Goal: Task Accomplishment & Management: Manage account settings

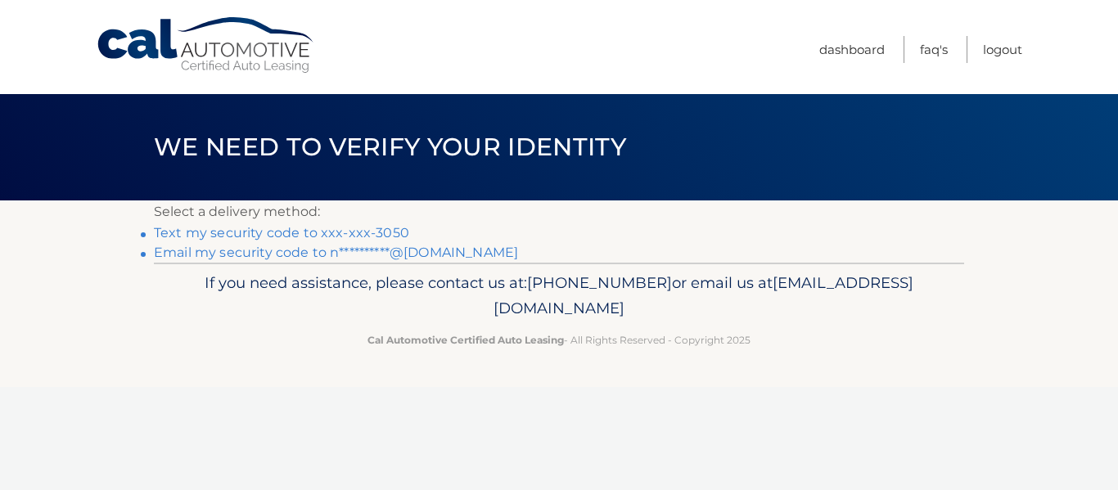
click at [335, 235] on link "Text my security code to xxx-xxx-3050" at bounding box center [281, 233] width 255 height 16
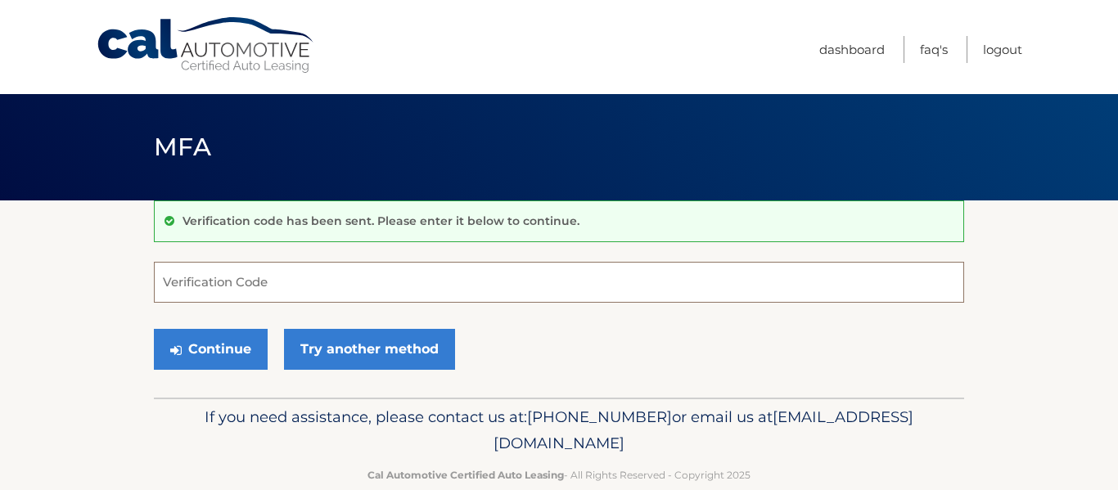
click at [326, 283] on input "Verification Code" at bounding box center [559, 282] width 810 height 41
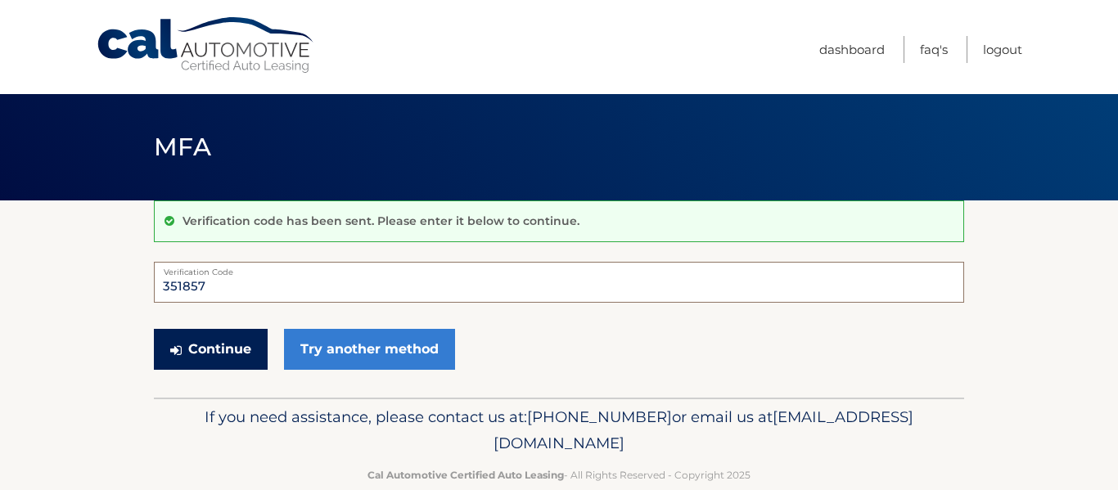
type input "351857"
click at [239, 352] on button "Continue" at bounding box center [211, 349] width 114 height 41
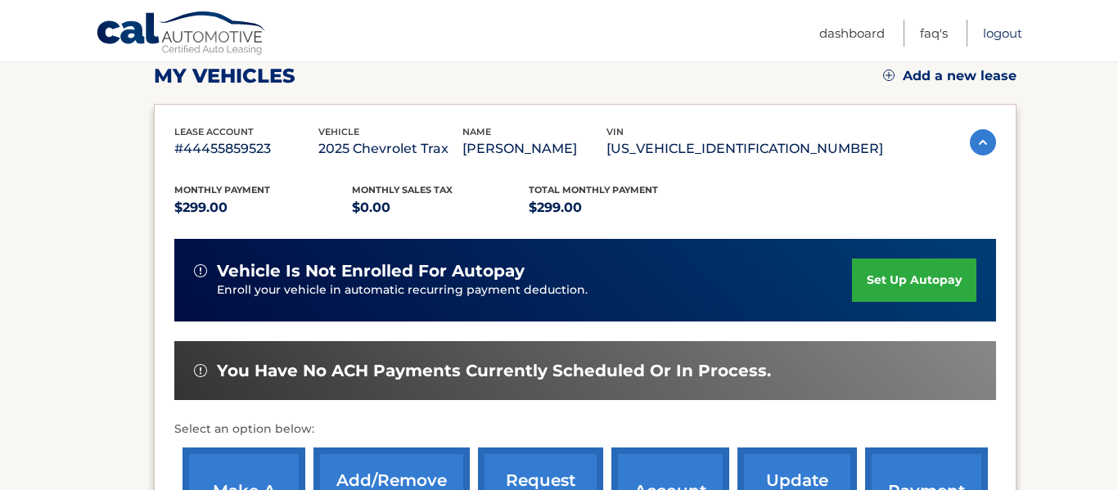
scroll to position [248, 0]
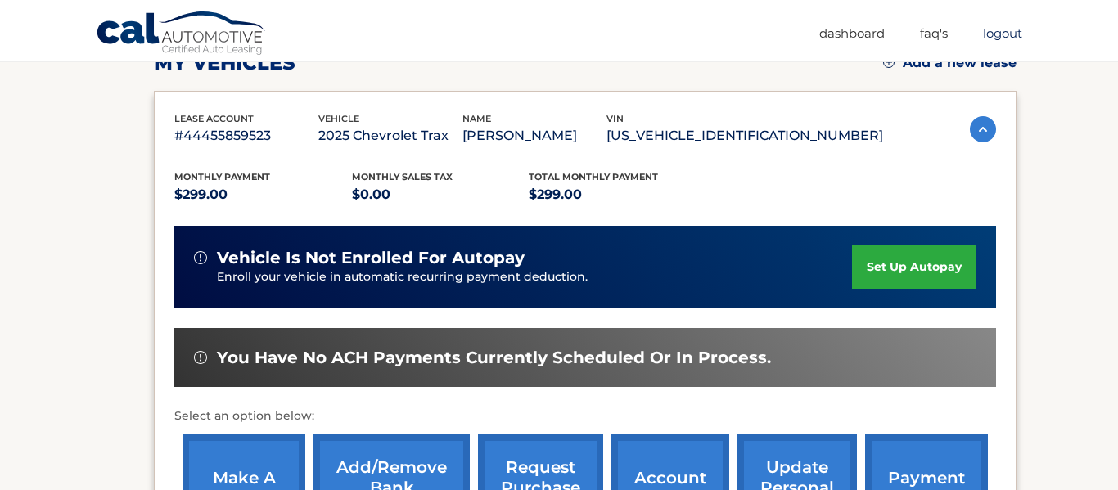
click at [993, 34] on link "Logout" at bounding box center [1002, 33] width 39 height 27
